Goal: Navigation & Orientation: Find specific page/section

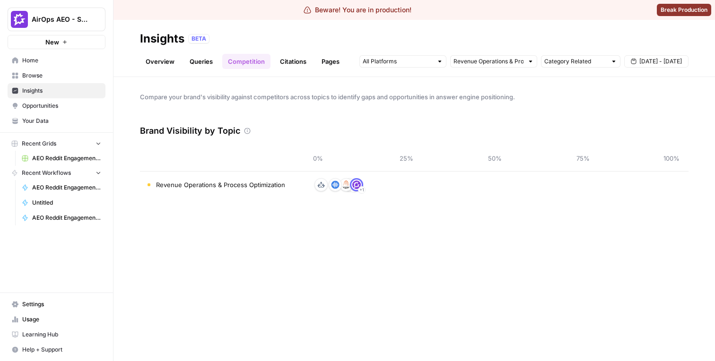
click at [210, 66] on link "Queries" at bounding box center [201, 61] width 35 height 15
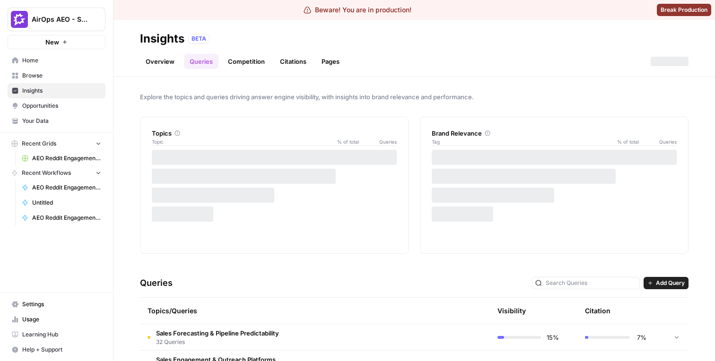
click at [441, 131] on div "Brand Relevance" at bounding box center [554, 133] width 245 height 9
drag, startPoint x: 441, startPoint y: 131, endPoint x: 454, endPoint y: 131, distance: 12.8
click at [454, 131] on div "Brand Relevance" at bounding box center [554, 133] width 245 height 9
copy div "Brand Relevance"
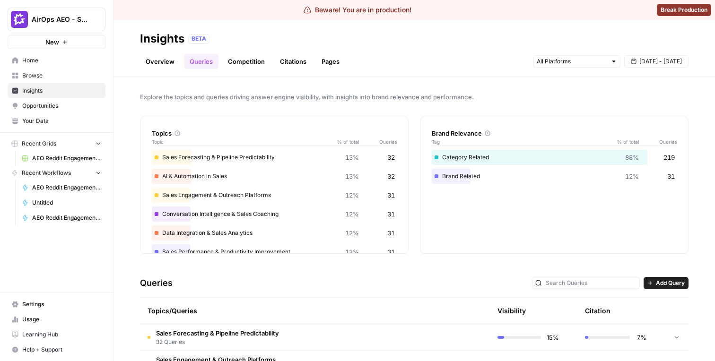
click at [459, 218] on div "Brand Relevance Tag % of total Queries Category Related 88% 219 Brand Related 1…" at bounding box center [554, 185] width 268 height 137
click at [163, 65] on link "Overview" at bounding box center [160, 61] width 40 height 15
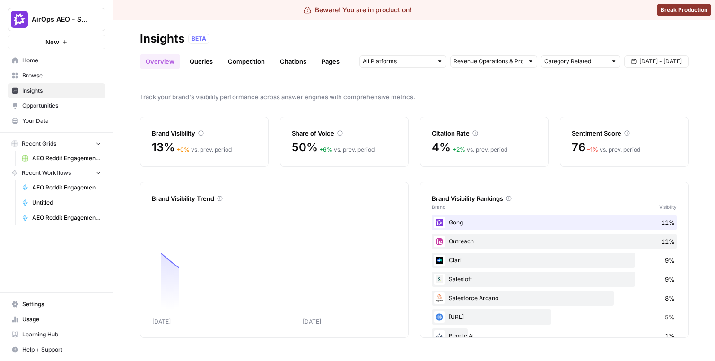
click at [188, 65] on link "Queries" at bounding box center [201, 61] width 35 height 15
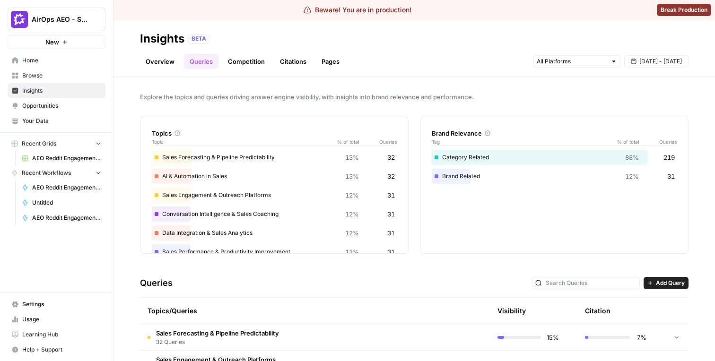
click at [173, 59] on link "Overview" at bounding box center [160, 61] width 40 height 15
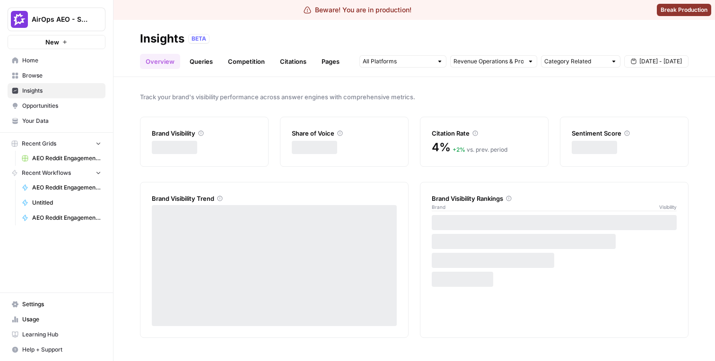
click at [188, 60] on link "Queries" at bounding box center [201, 61] width 35 height 15
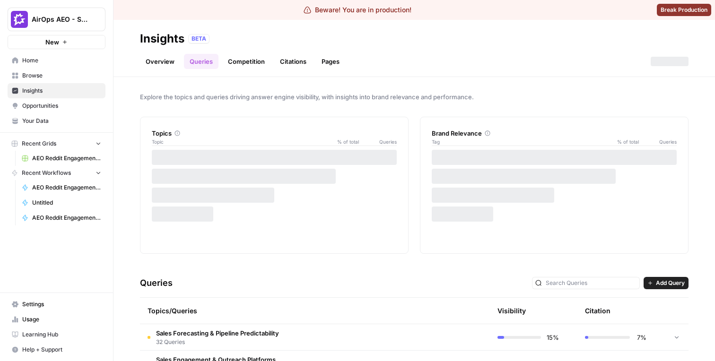
click at [144, 66] on link "Overview" at bounding box center [160, 61] width 40 height 15
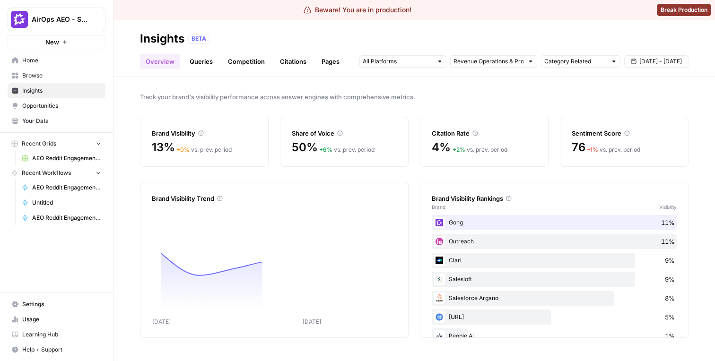
click at [178, 66] on link "Overview" at bounding box center [160, 61] width 40 height 15
click at [186, 66] on link "Queries" at bounding box center [201, 61] width 35 height 15
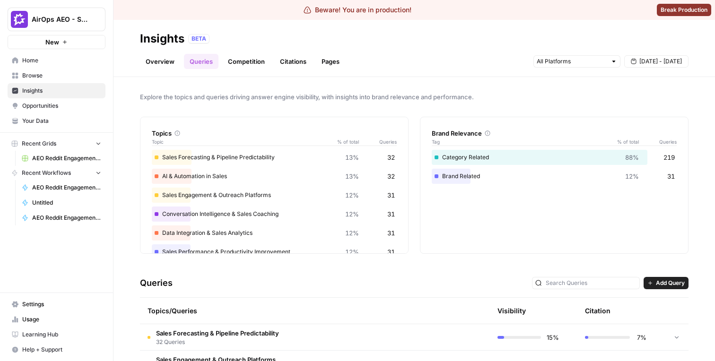
click at [231, 65] on link "Competition" at bounding box center [246, 61] width 48 height 15
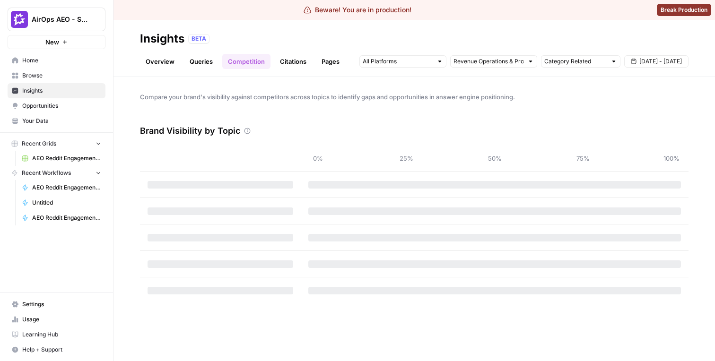
click at [288, 59] on link "Citations" at bounding box center [293, 61] width 38 height 15
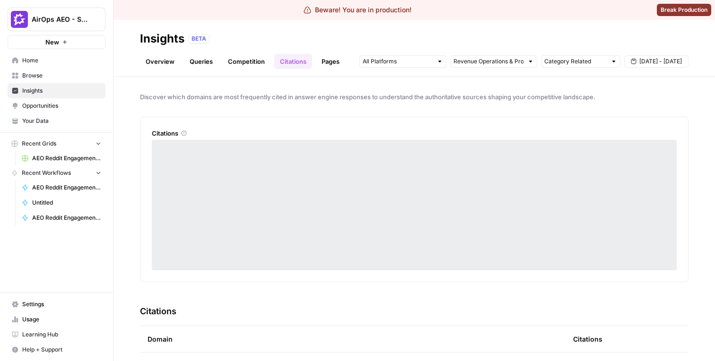
click at [323, 59] on link "Pages" at bounding box center [330, 61] width 29 height 15
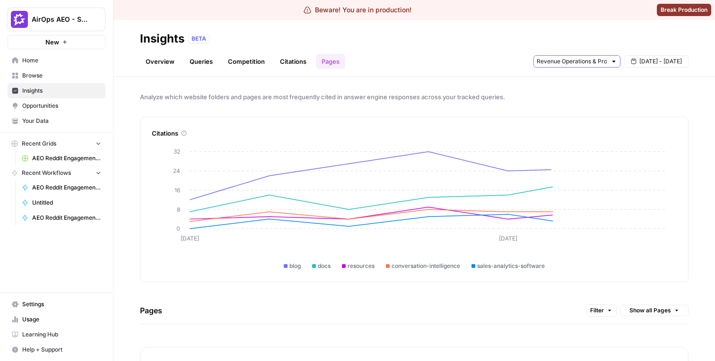
click at [573, 61] on input "text" at bounding box center [571, 61] width 70 height 9
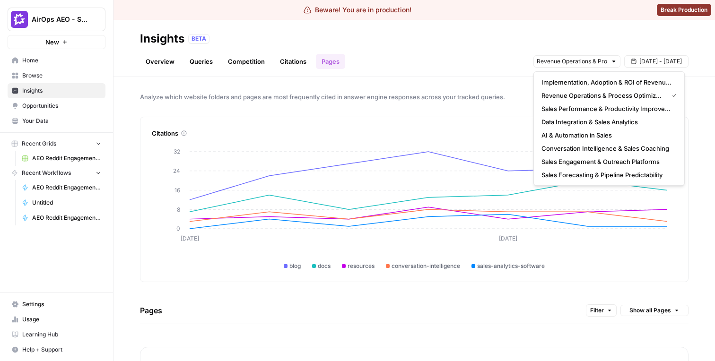
click at [623, 52] on div "Overview Queries Competition Citations Pages Sep 24 - Sep 30" at bounding box center [414, 57] width 548 height 23
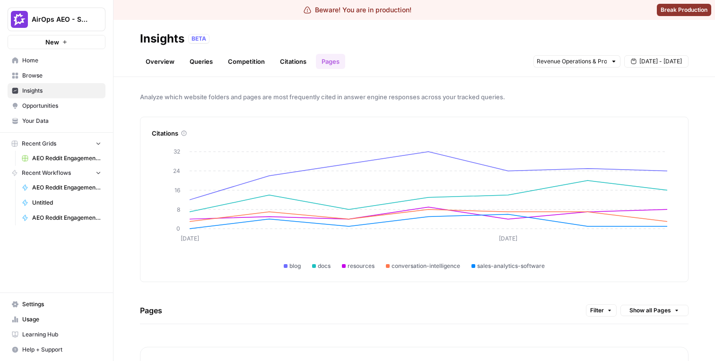
click at [635, 66] on button "Sep 24 - Sep 30" at bounding box center [656, 61] width 64 height 12
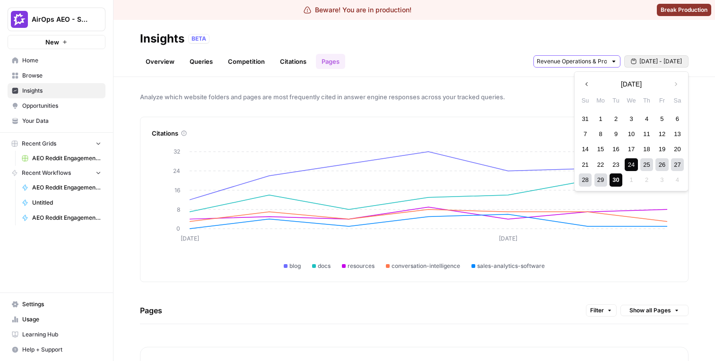
click at [571, 58] on input "text" at bounding box center [571, 61] width 70 height 9
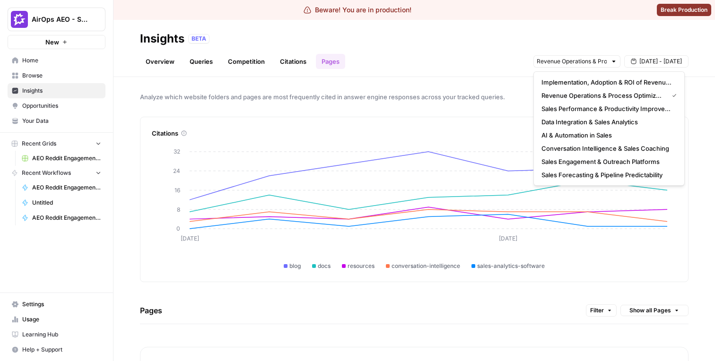
click at [519, 52] on div "Overview Queries Competition Citations Pages Sep 24 - Sep 30" at bounding box center [414, 57] width 548 height 23
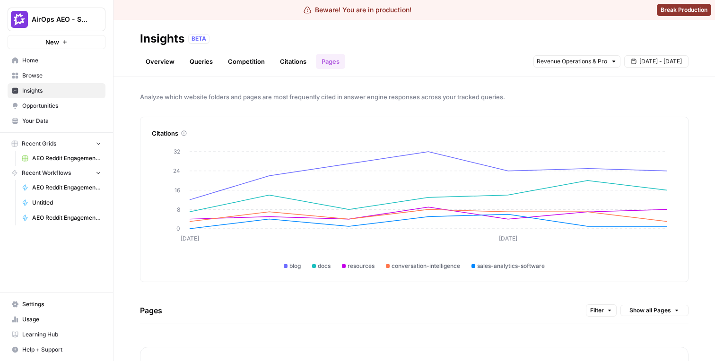
click at [205, 60] on link "Queries" at bounding box center [201, 61] width 35 height 15
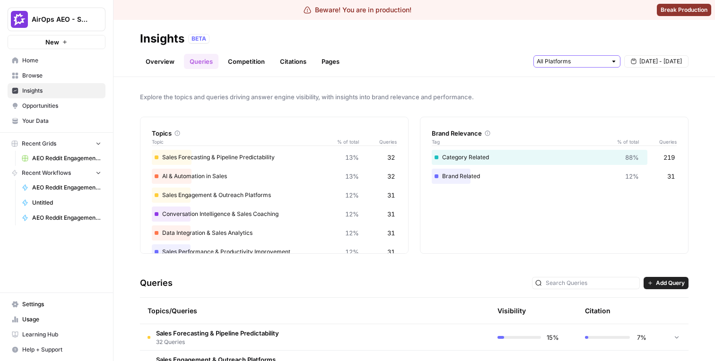
click at [569, 59] on input "text" at bounding box center [571, 61] width 70 height 9
click at [349, 61] on div "Overview Queries Competition Citations Pages Sep 24 - Sep 30" at bounding box center [414, 57] width 548 height 23
click at [337, 61] on link "Pages" at bounding box center [330, 61] width 29 height 15
